Goal: Transaction & Acquisition: Purchase product/service

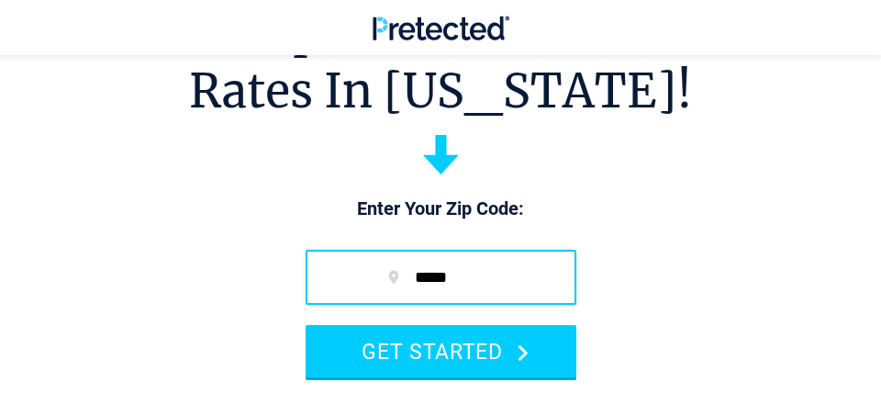
scroll to position [100, 0]
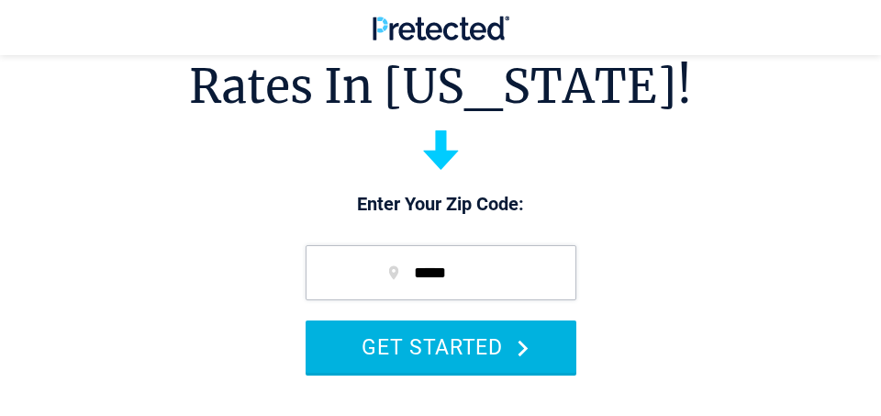
click at [400, 353] on button "GET STARTED" at bounding box center [441, 346] width 271 height 52
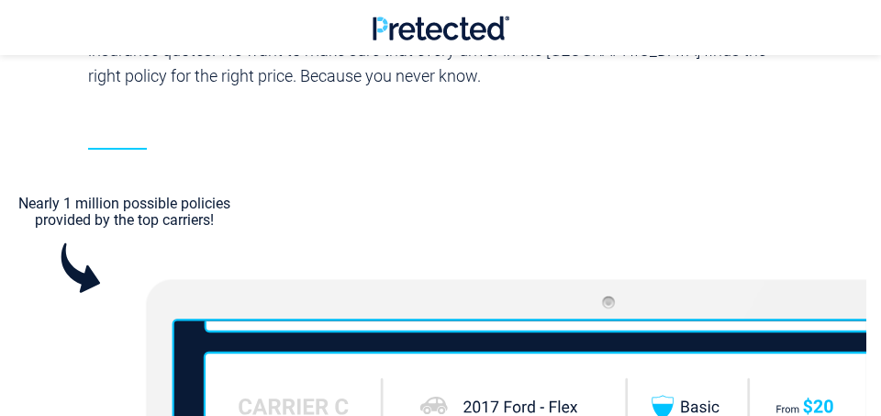
scroll to position [2157, 0]
